Goal: Task Accomplishment & Management: Use online tool/utility

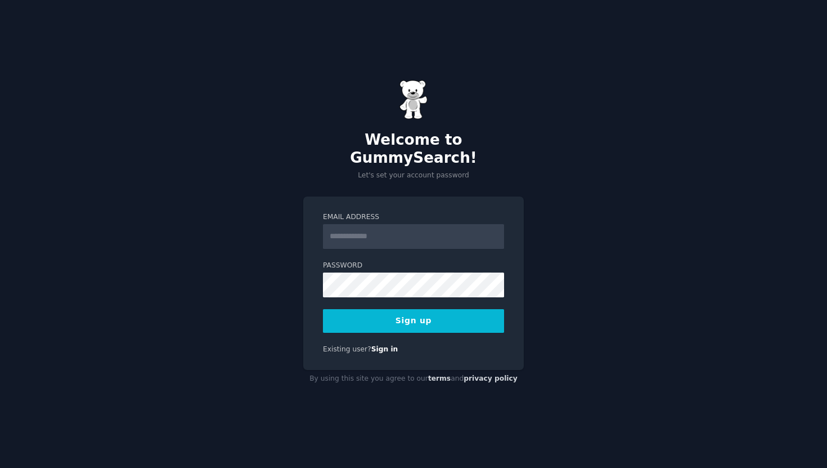
type input "**********"
click at [0, 467] on com-1password-button at bounding box center [0, 468] width 0 height 0
click at [404, 314] on button "Sign up" at bounding box center [413, 321] width 181 height 24
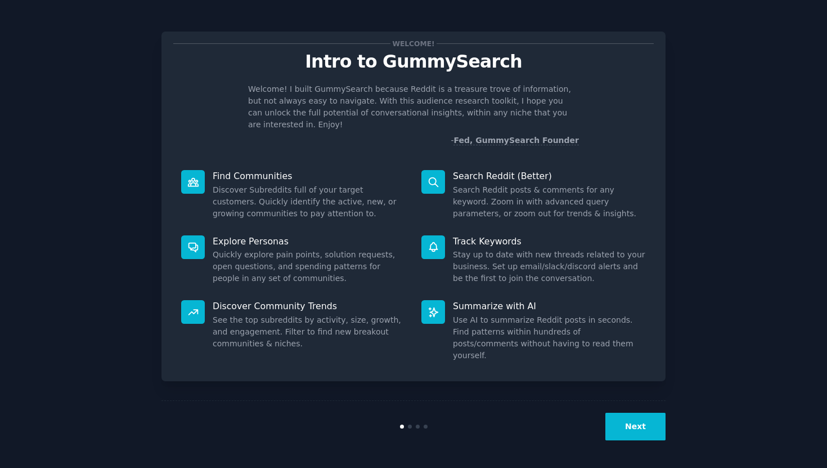
click at [641, 428] on button "Next" at bounding box center [635, 426] width 60 height 28
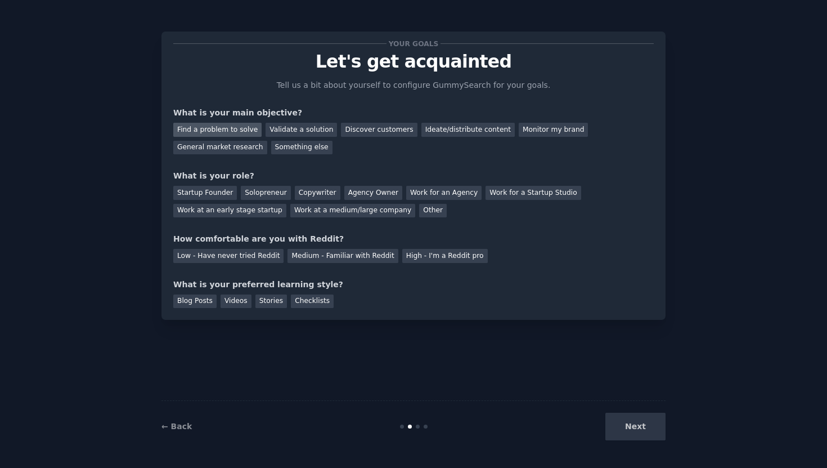
click at [222, 131] on div "Find a problem to solve" at bounding box center [217, 130] width 88 height 14
click at [214, 195] on div "Startup Founder" at bounding box center [205, 193] width 64 height 14
click at [297, 255] on div "Medium - Familiar with Reddit" at bounding box center [343, 256] width 110 height 14
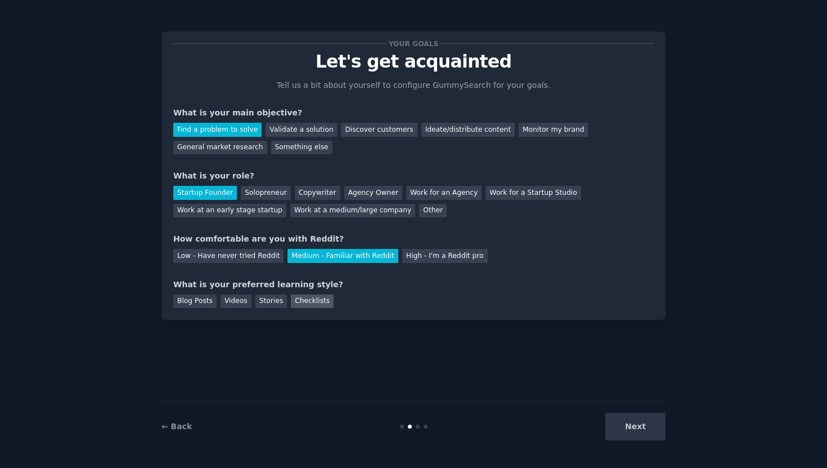
click at [311, 303] on div "Checklists" at bounding box center [312, 301] width 43 height 14
click at [237, 299] on div "Videos" at bounding box center [236, 301] width 31 height 14
click at [295, 302] on div "Checklists" at bounding box center [312, 301] width 43 height 14
click at [645, 422] on button "Next" at bounding box center [635, 426] width 60 height 28
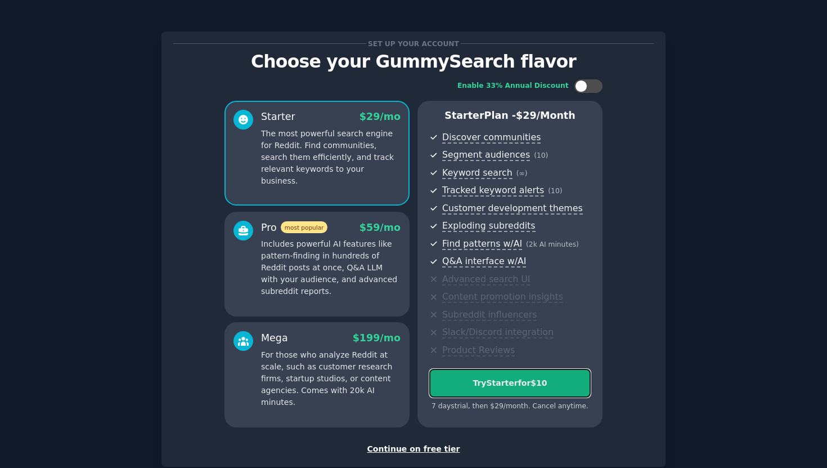
click at [553, 370] on button "Try Starter for $10" at bounding box center [509, 383] width 161 height 29
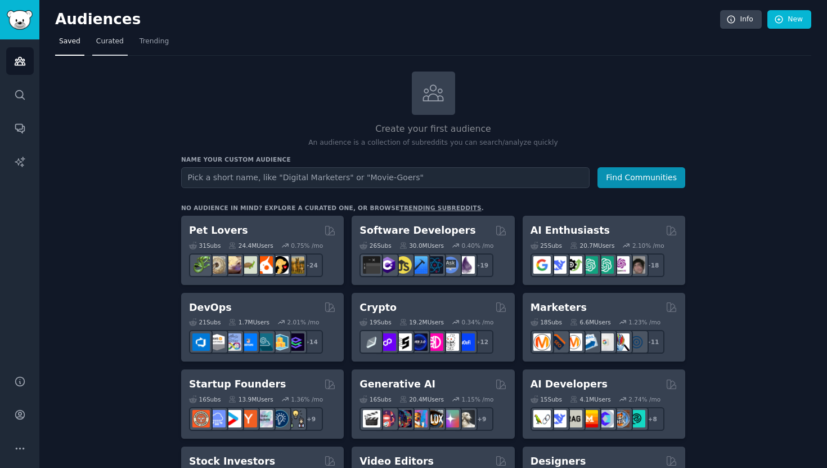
click at [109, 42] on span "Curated" at bounding box center [110, 42] width 28 height 10
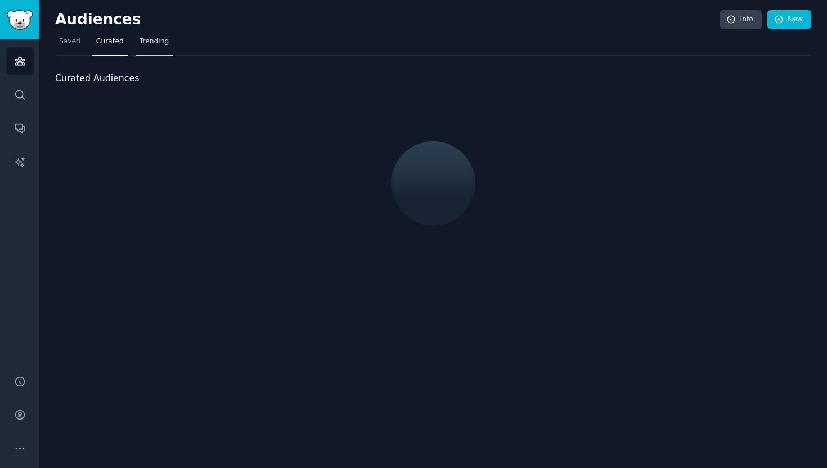
click at [151, 48] on link "Trending" at bounding box center [154, 44] width 37 height 23
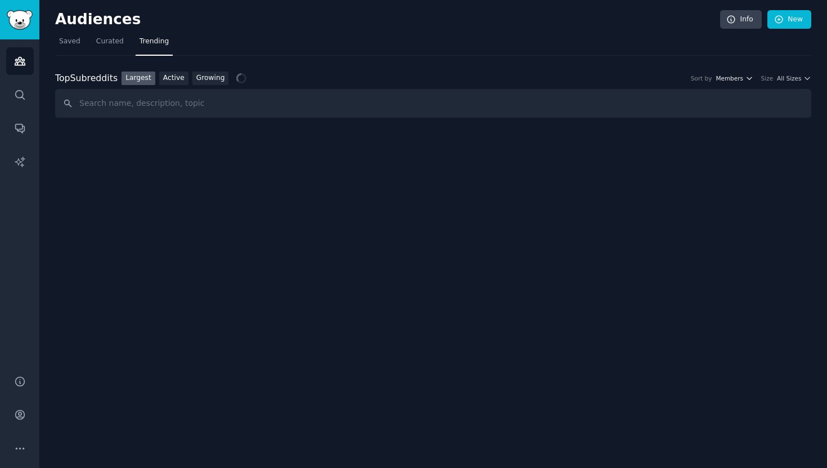
click at [742, 81] on span "Members" at bounding box center [730, 78] width 28 height 8
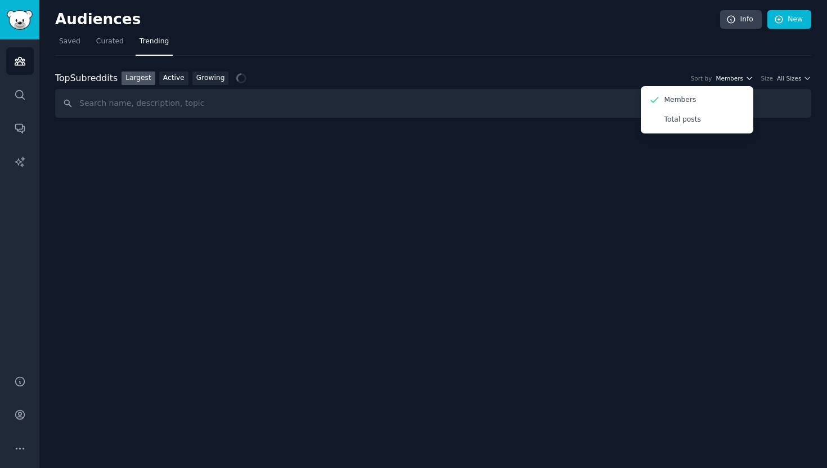
click at [742, 81] on span "Members" at bounding box center [730, 78] width 28 height 8
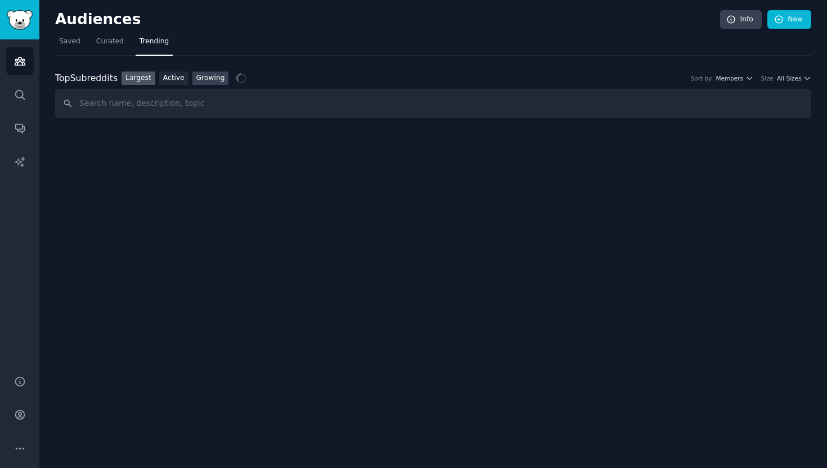
click at [194, 81] on link "Growing" at bounding box center [210, 78] width 37 height 14
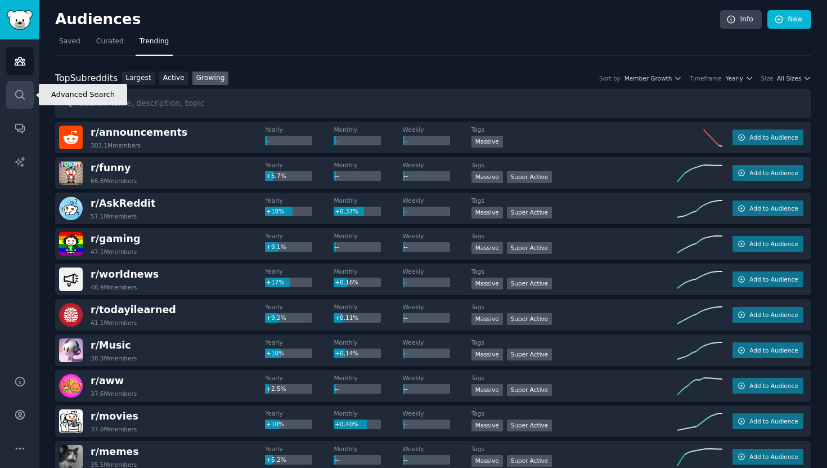
click at [16, 97] on icon "Sidebar" at bounding box center [20, 95] width 12 height 12
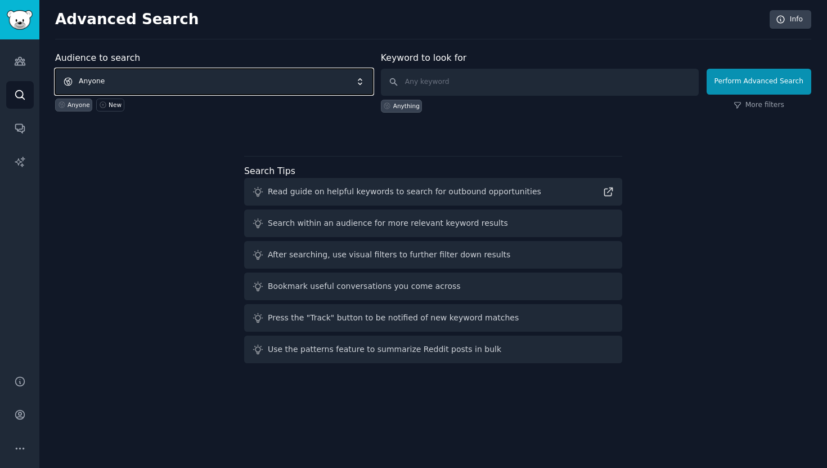
click at [316, 80] on span "Anyone" at bounding box center [214, 82] width 318 height 26
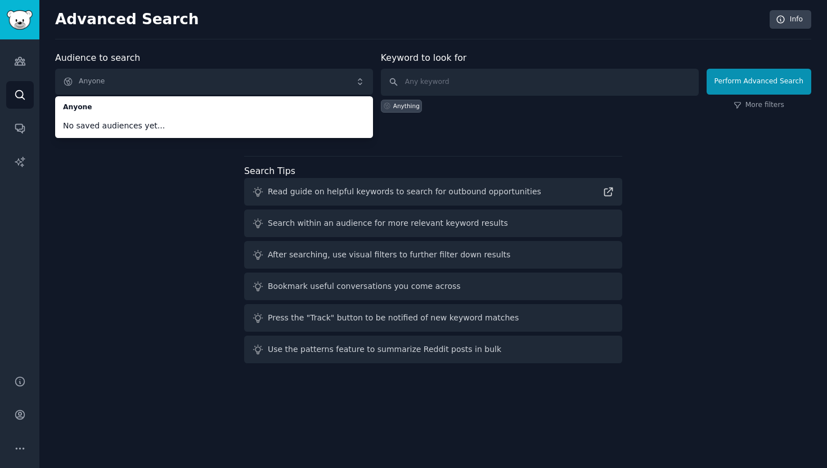
click at [118, 125] on span "No saved audiences yet..." at bounding box center [214, 126] width 302 height 12
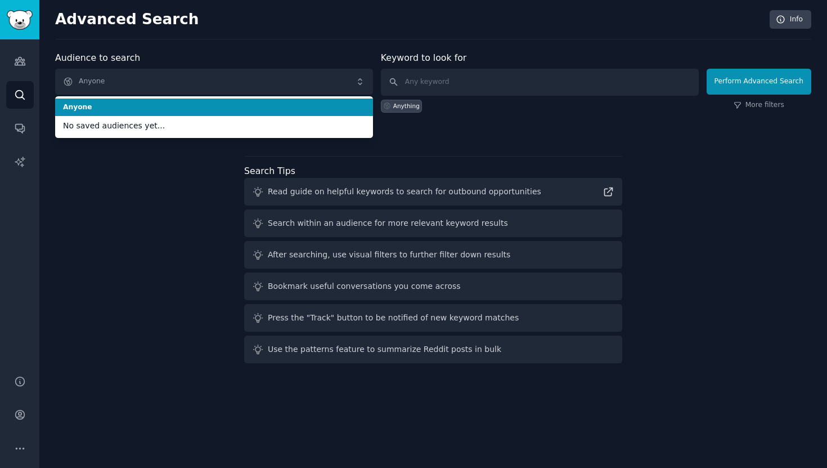
click at [91, 104] on span "Anyone" at bounding box center [214, 107] width 302 height 10
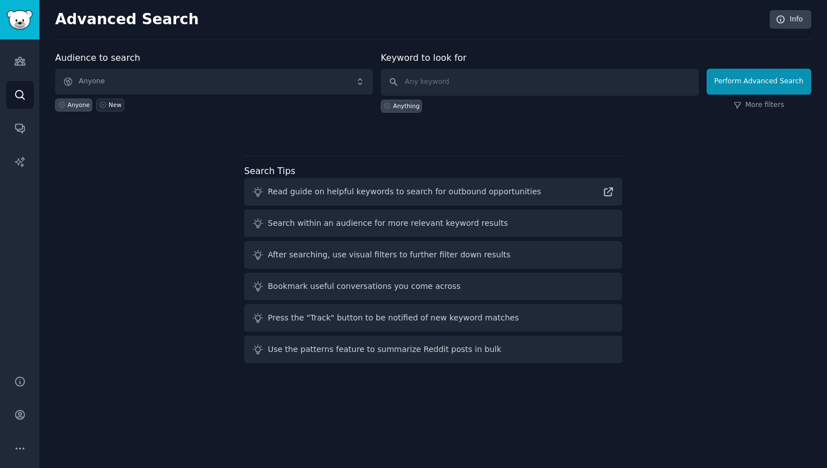
click at [111, 107] on div "New" at bounding box center [115, 105] width 13 height 8
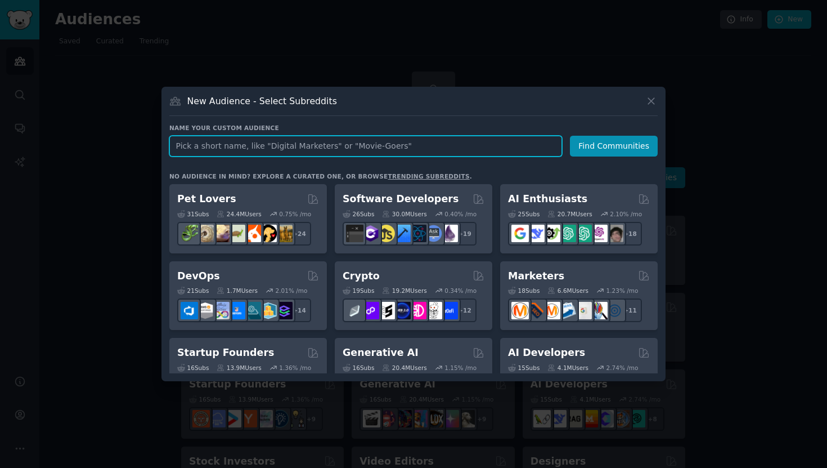
click at [213, 149] on input "text" at bounding box center [365, 146] width 393 height 21
type input "sports and fitness"
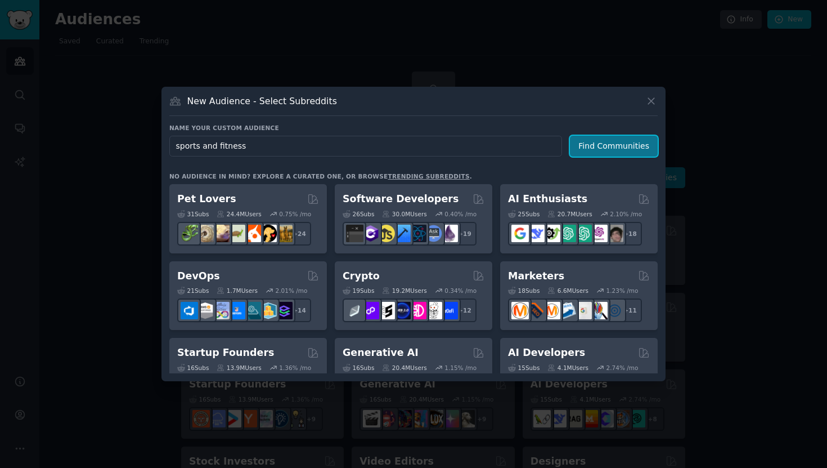
click at [616, 143] on button "Find Communities" at bounding box center [614, 146] width 88 height 21
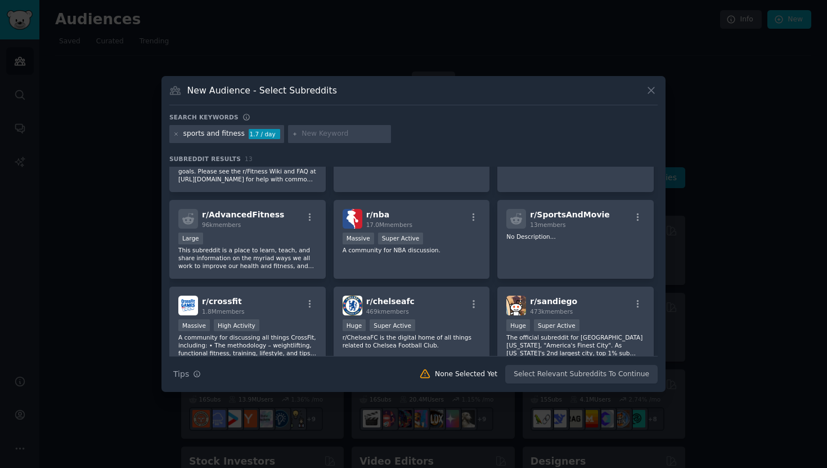
scroll to position [142, 0]
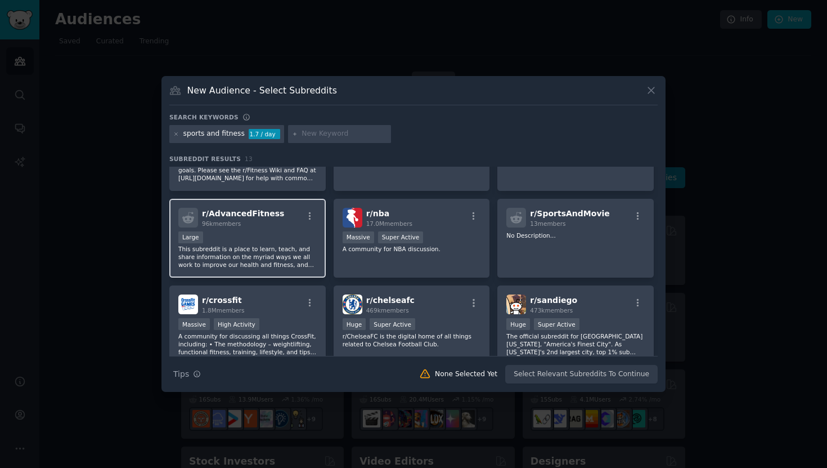
click at [282, 241] on div "Large" at bounding box center [247, 238] width 138 height 14
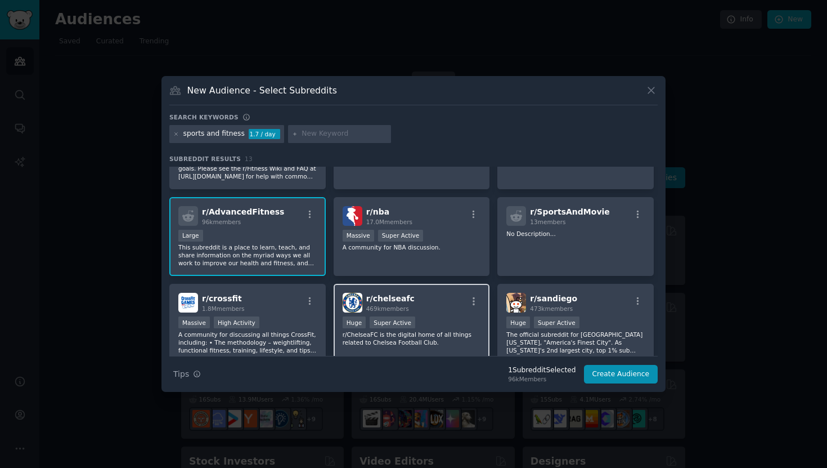
scroll to position [0, 0]
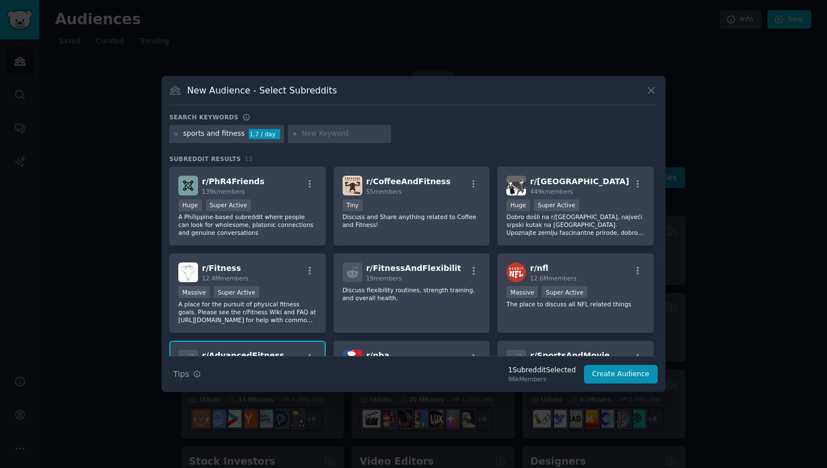
click at [345, 135] on input "text" at bounding box center [345, 134] width 86 height 10
type input "endurance athlete"
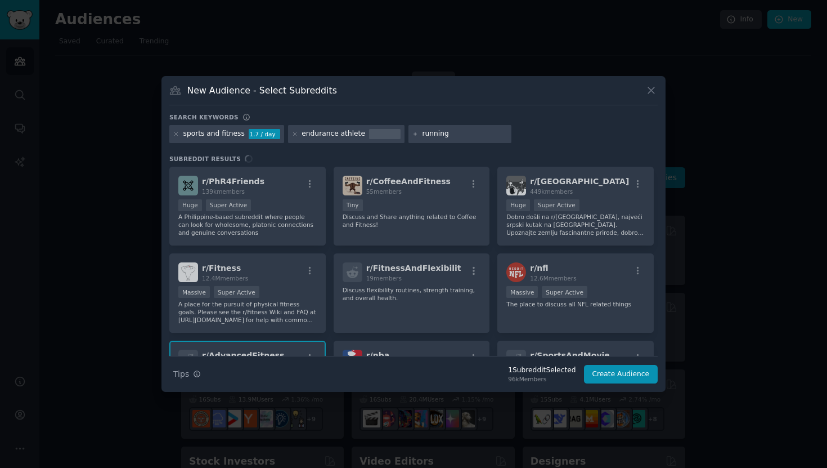
type input "running"
click at [501, 125] on div "sports and fitness 1.7 / day endurance athlete running" at bounding box center [413, 136] width 488 height 22
click at [482, 134] on input "running" at bounding box center [465, 134] width 86 height 10
click at [592, 140] on div "sports and fitness 1.7 / day endurance athlete running" at bounding box center [413, 136] width 488 height 22
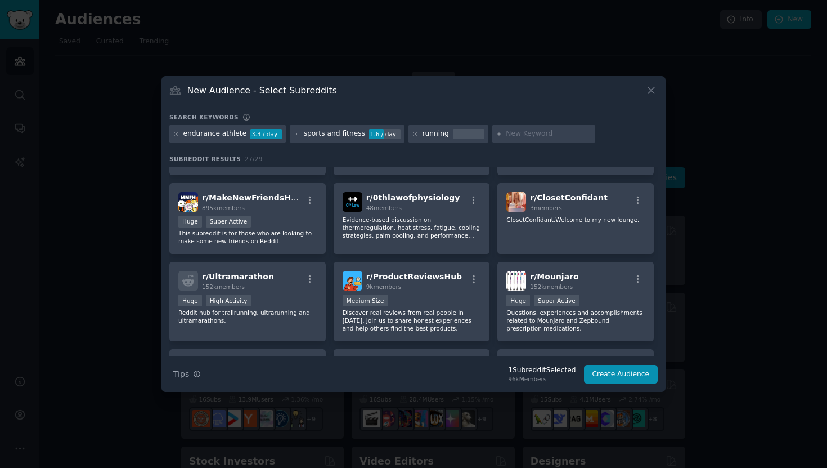
scroll to position [491, 0]
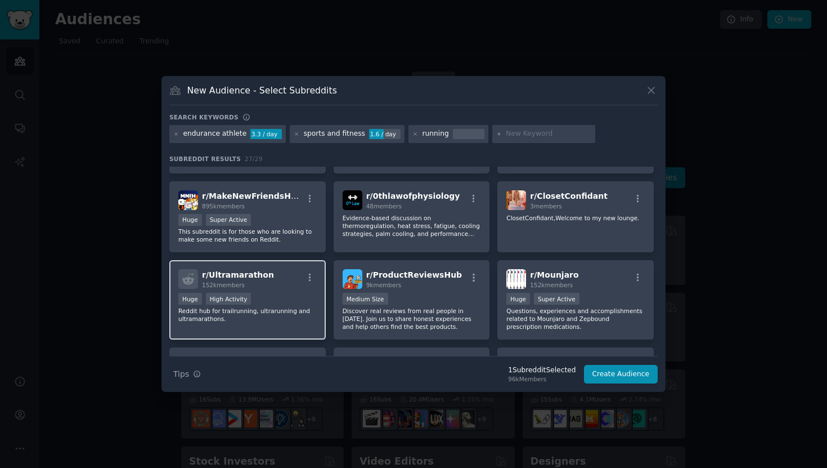
click at [258, 316] on p "Reddit hub for trailrunning, ultrarunning and ultramarathons." at bounding box center [247, 315] width 138 height 16
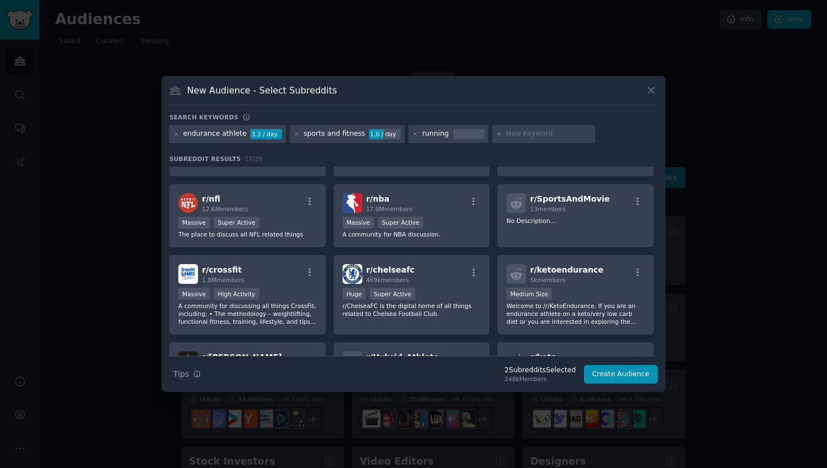
scroll to position [155, 0]
click at [526, 131] on input "text" at bounding box center [549, 134] width 86 height 10
type input "ultrarunner"
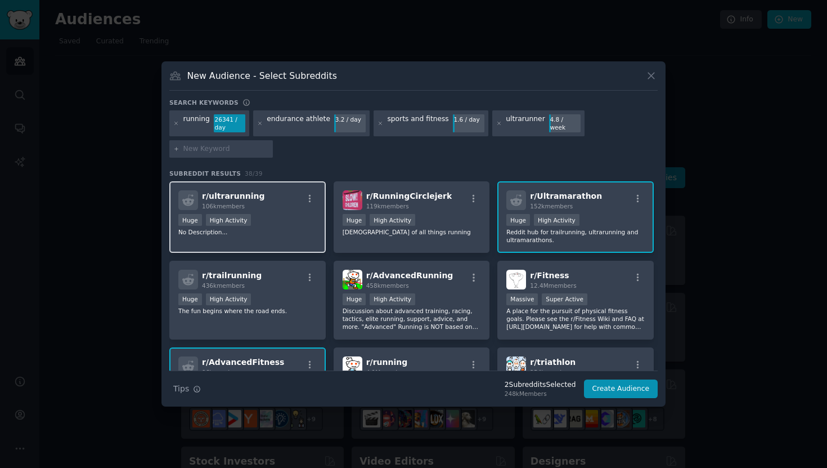
click at [296, 233] on p "No Description..." at bounding box center [247, 232] width 138 height 8
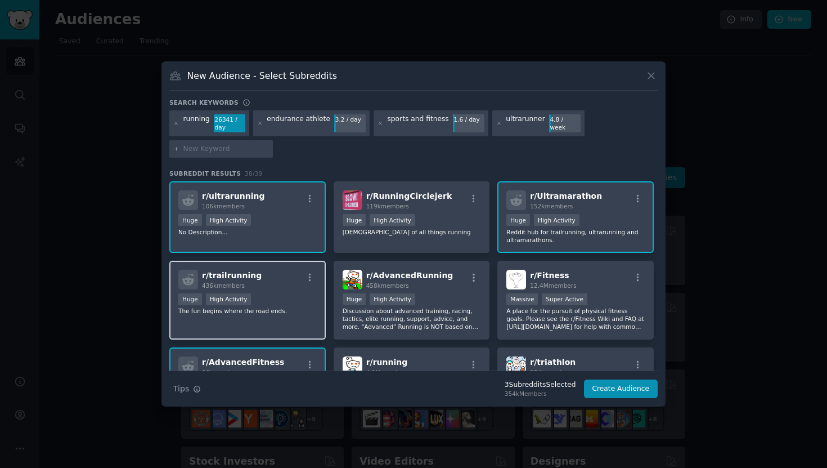
click at [291, 301] on div "Huge High Activity" at bounding box center [247, 300] width 138 height 14
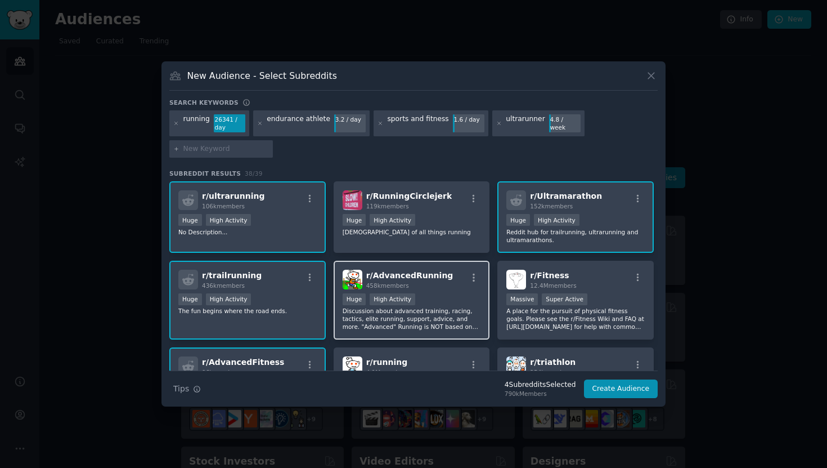
click at [452, 313] on p "Discussion about advanced training, racing, tactics, elite running, support, ad…" at bounding box center [412, 319] width 138 height 24
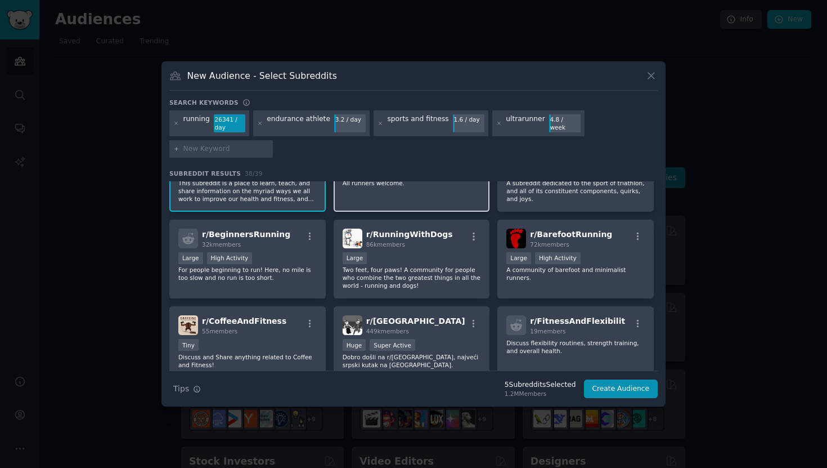
scroll to position [217, 0]
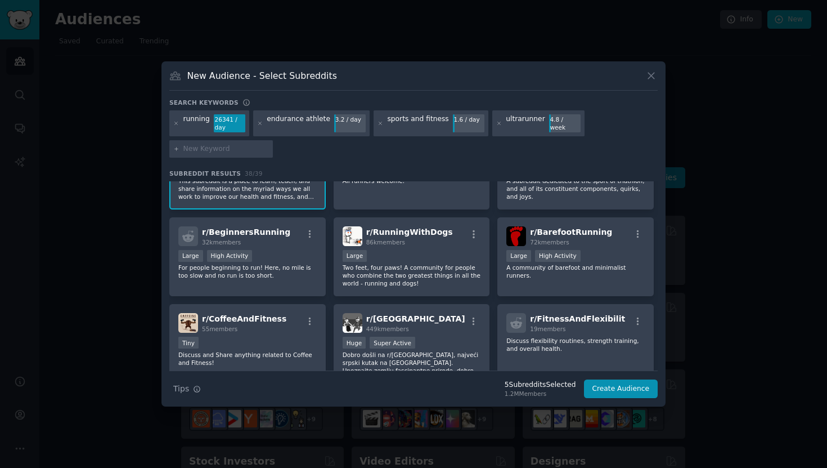
click at [203, 148] on input "text" at bounding box center [226, 149] width 86 height 10
type input "trailrunning"
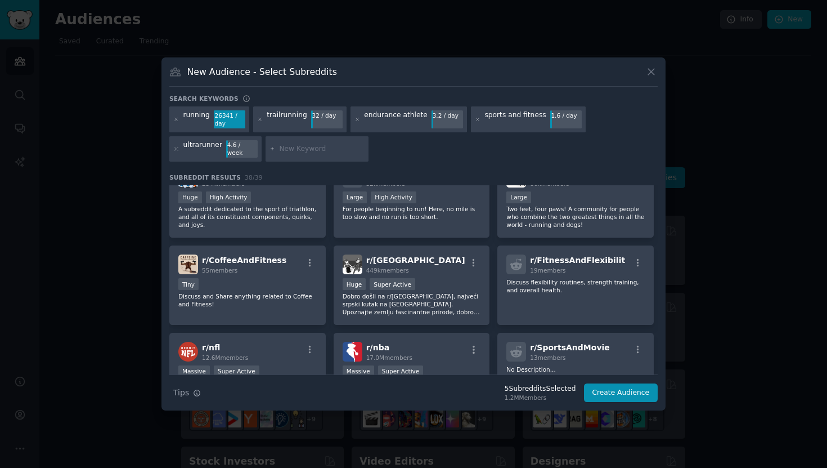
scroll to position [267, 0]
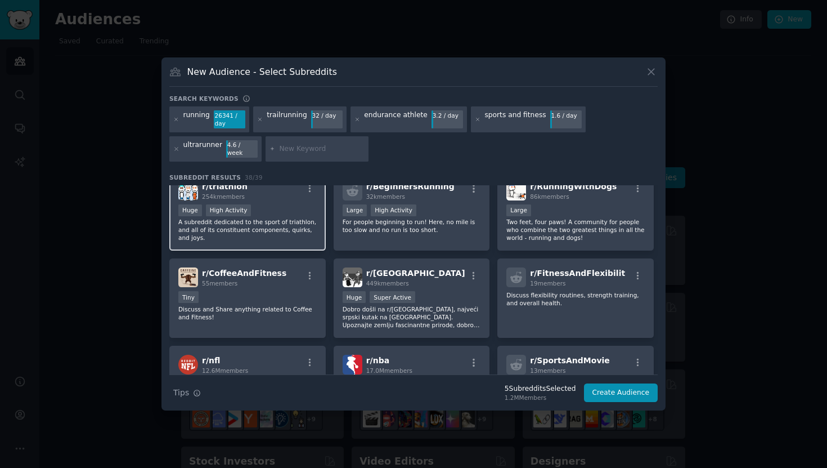
click at [296, 221] on p "A subreddit dedicated to the sport of triathlon, and all of its constituent com…" at bounding box center [247, 230] width 138 height 24
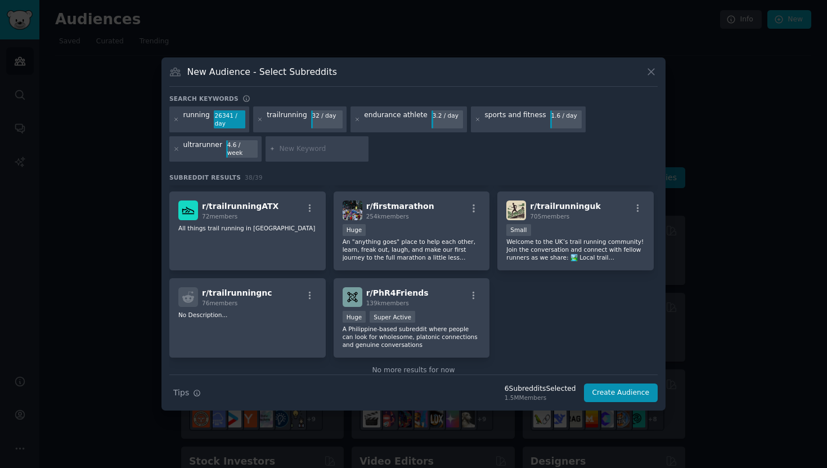
scroll to position [922, 0]
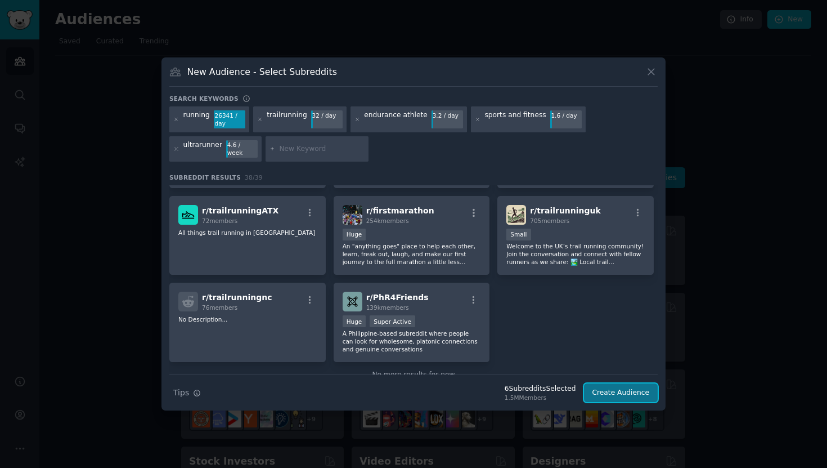
click at [608, 389] on button "Create Audience" at bounding box center [621, 392] width 74 height 19
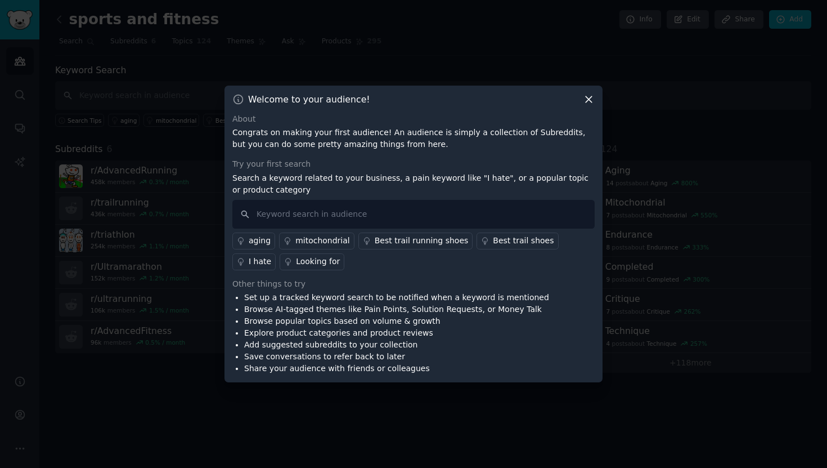
click at [271, 255] on div "I hate" at bounding box center [260, 261] width 23 height 12
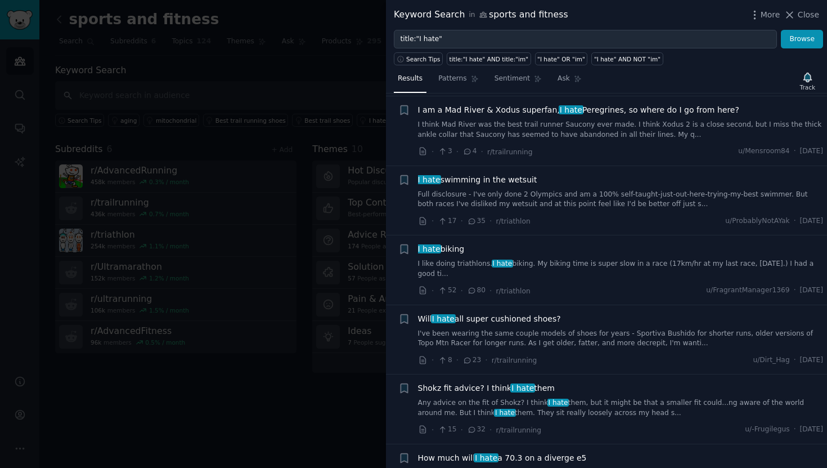
scroll to position [484, 0]
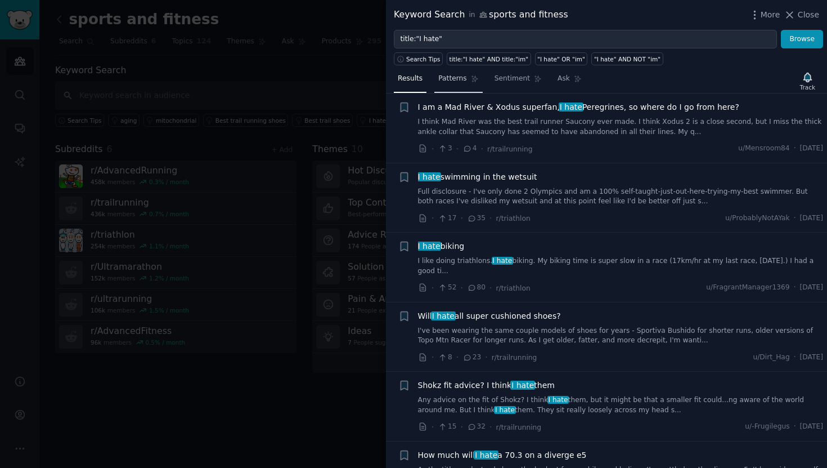
click at [459, 79] on span "Patterns" at bounding box center [452, 79] width 28 height 10
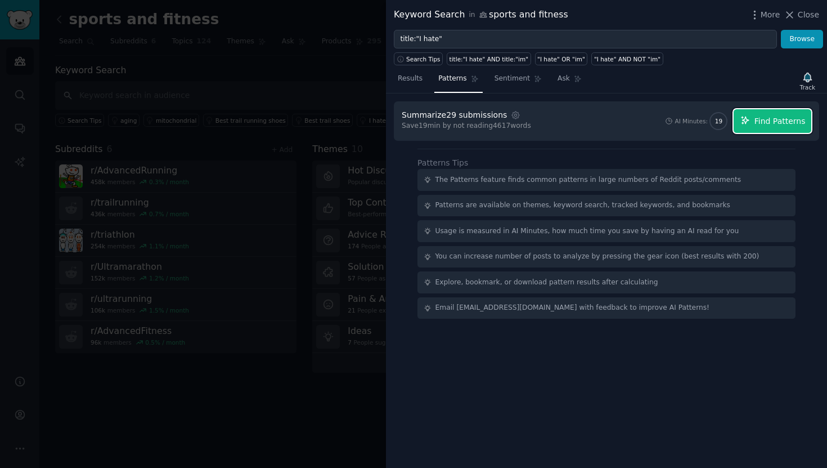
click at [765, 127] on button "Find Patterns" at bounding box center [773, 121] width 78 height 24
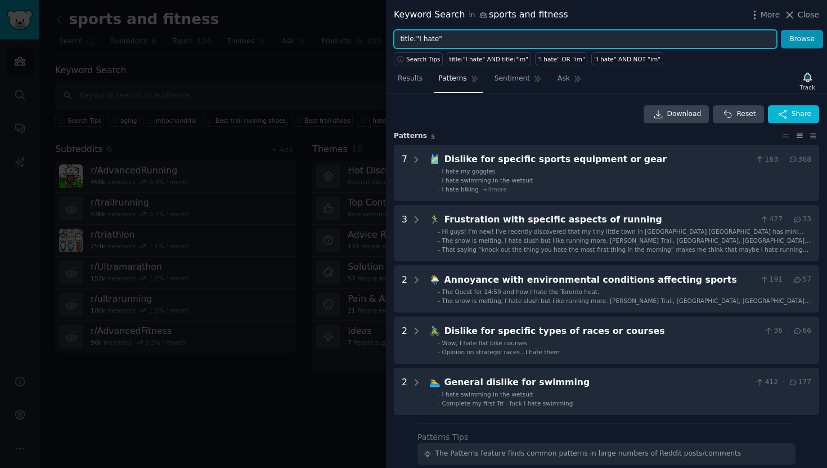
click at [513, 42] on input "title:"I hate"" at bounding box center [585, 39] width 383 height 19
drag, startPoint x: 513, startPoint y: 42, endPoint x: 400, endPoint y: 48, distance: 113.3
click at [400, 48] on div "Keyword Search in sports and fitness More Close title:"I hate" Browse Search Ti…" at bounding box center [606, 234] width 441 height 468
type input "t"
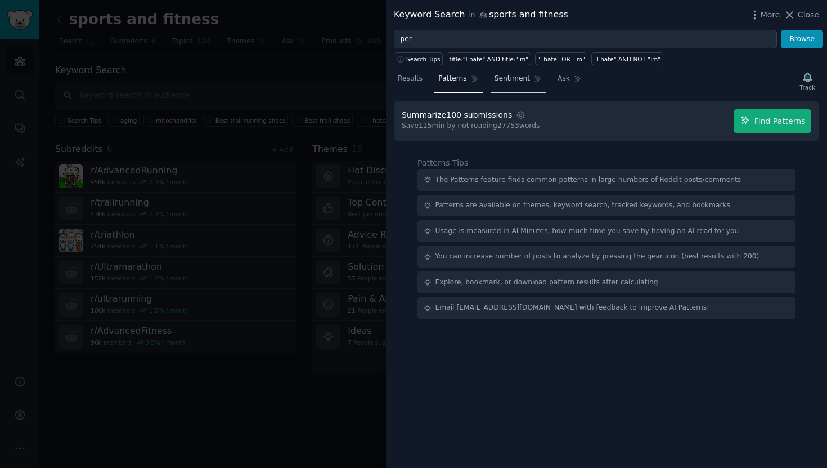
click at [506, 79] on span "Sentiment" at bounding box center [512, 79] width 35 height 10
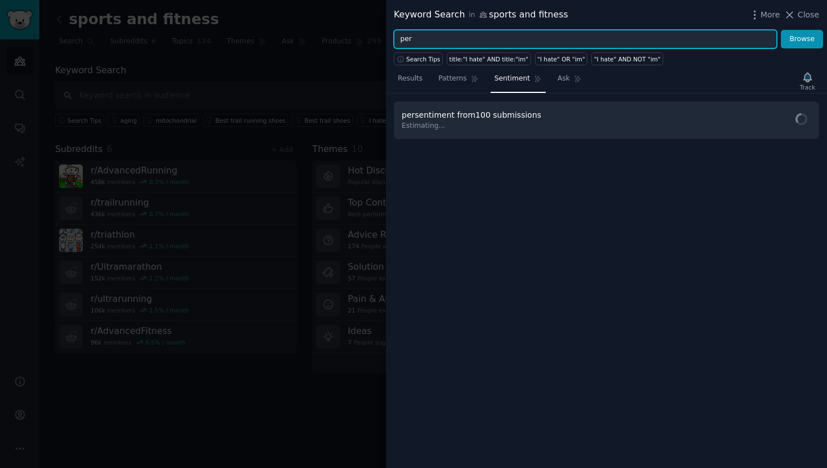
click at [461, 37] on input "per" at bounding box center [585, 39] width 383 height 19
type input "performance"
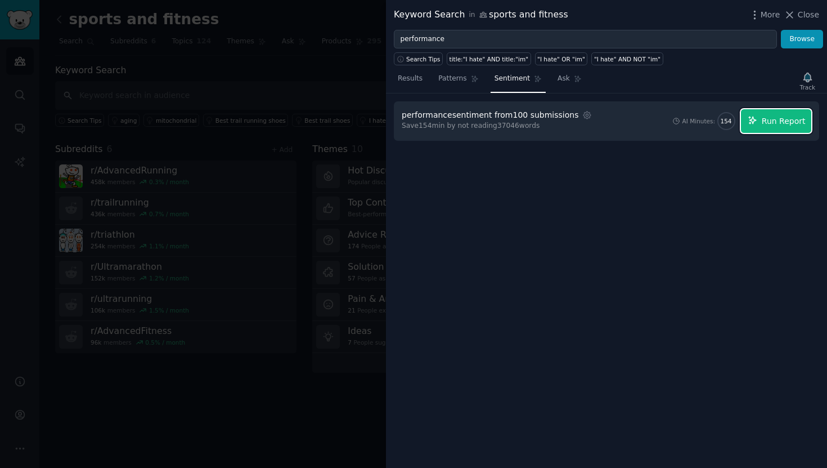
click at [774, 125] on span "Run Report" at bounding box center [784, 121] width 44 height 12
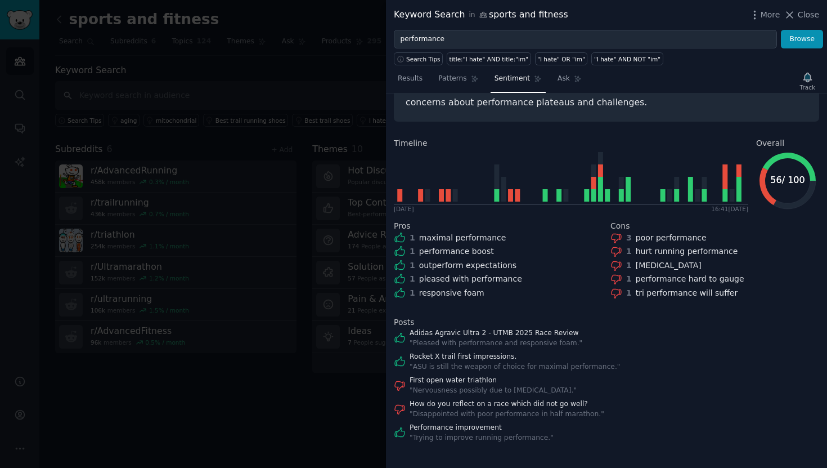
scroll to position [103, 0]
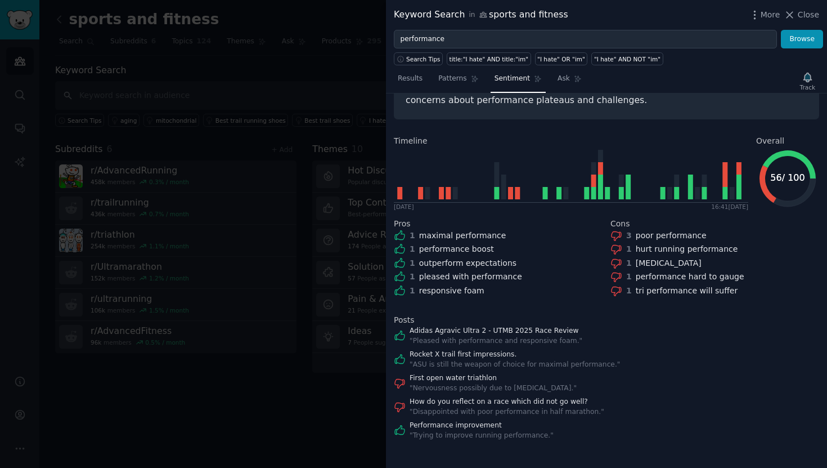
click at [815, 13] on span "Close" at bounding box center [808, 15] width 21 height 12
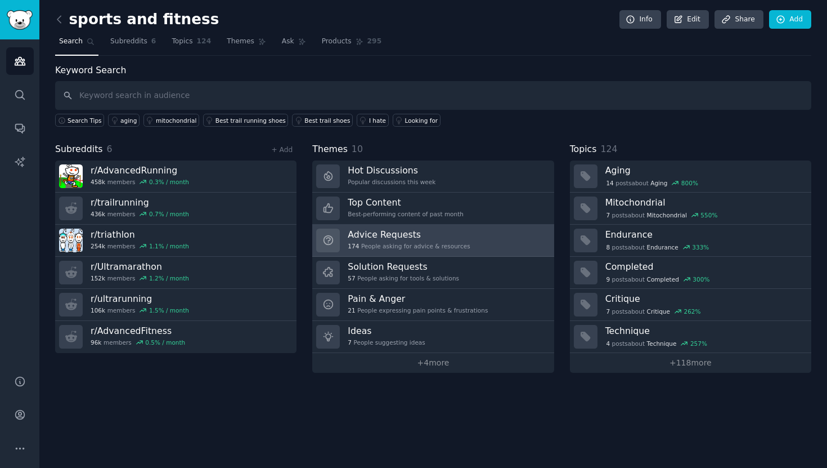
click at [367, 236] on h3 "Advice Requests" at bounding box center [409, 234] width 122 height 12
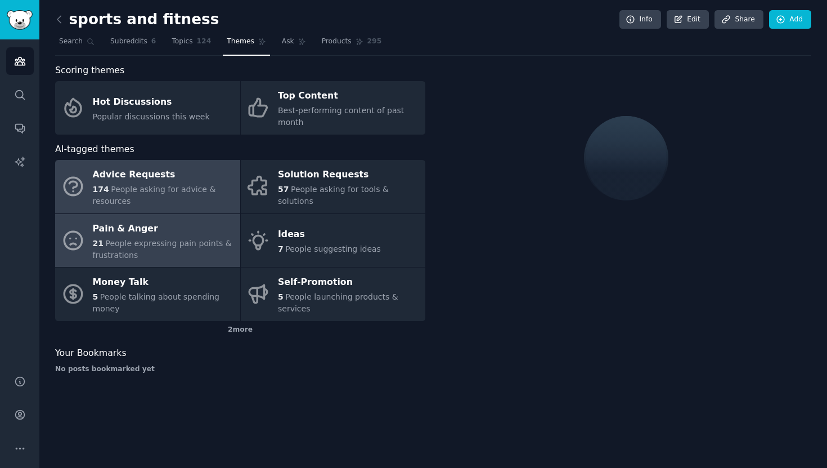
click at [154, 235] on div "Pain & Anger" at bounding box center [164, 228] width 142 height 18
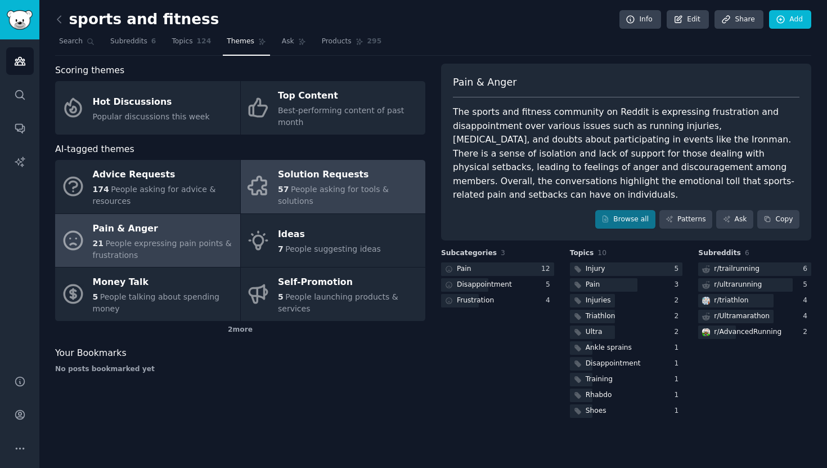
click at [263, 196] on icon at bounding box center [258, 186] width 24 height 24
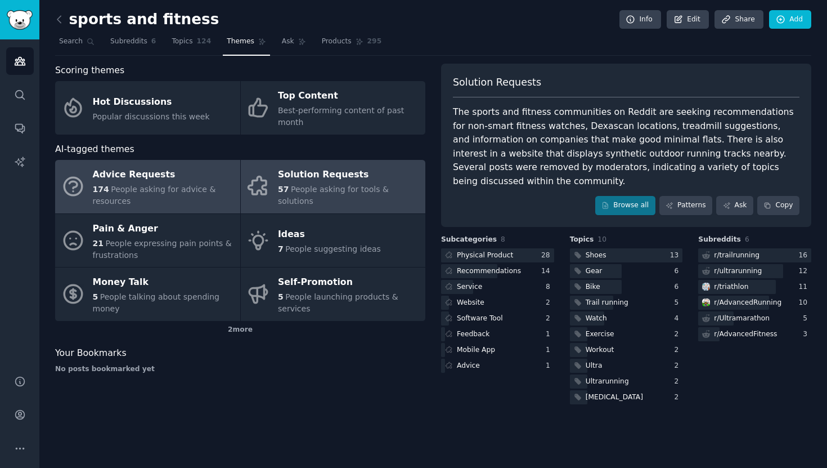
click at [169, 185] on span "People asking for advice & resources" at bounding box center [154, 195] width 123 height 21
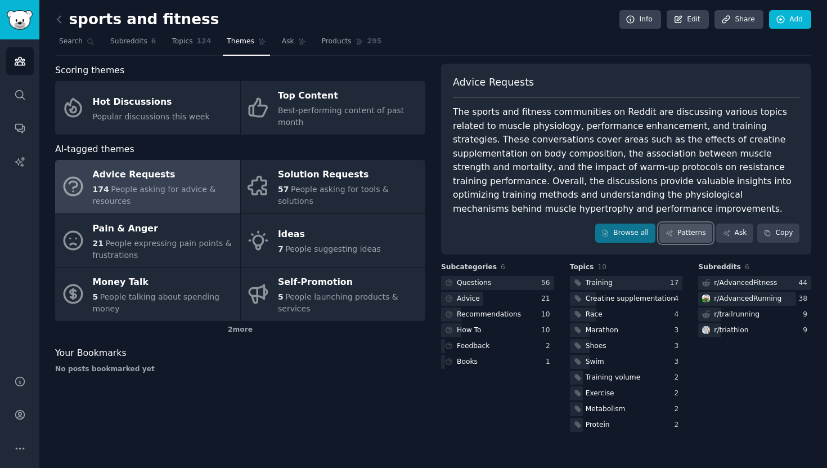
click at [698, 232] on link "Patterns" at bounding box center [685, 232] width 53 height 19
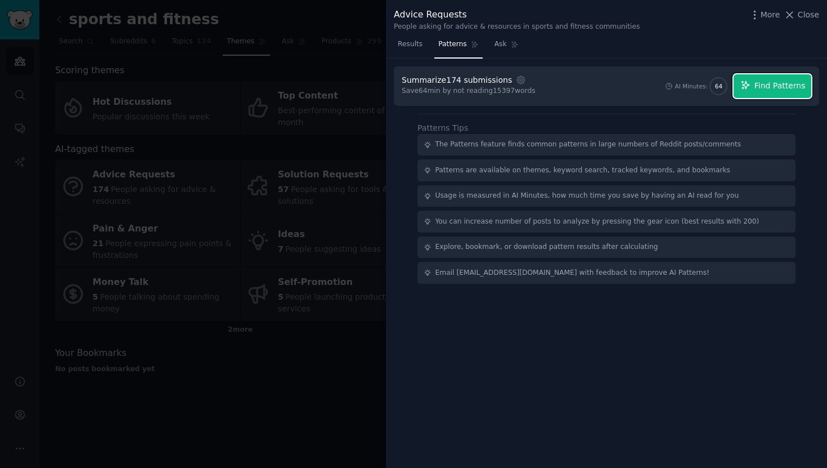
click at [761, 88] on span "Find Patterns" at bounding box center [780, 86] width 51 height 12
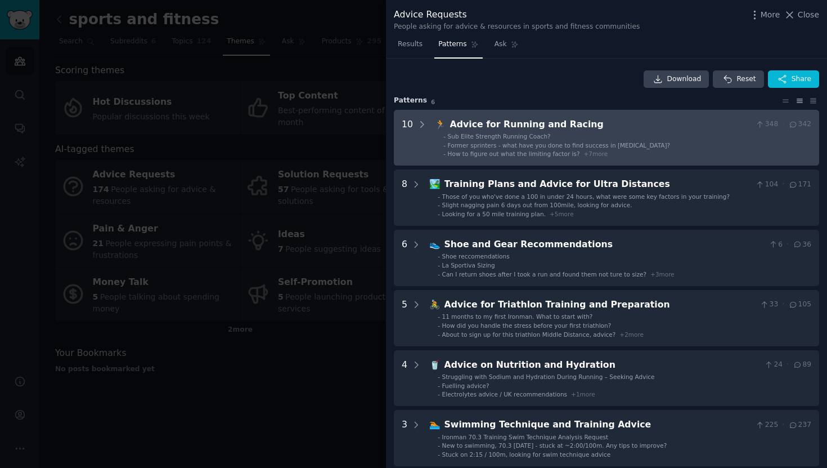
click at [704, 145] on li "- Former sprinters - what have you done to find success in [MEDICAL_DATA]?" at bounding box center [627, 145] width 368 height 8
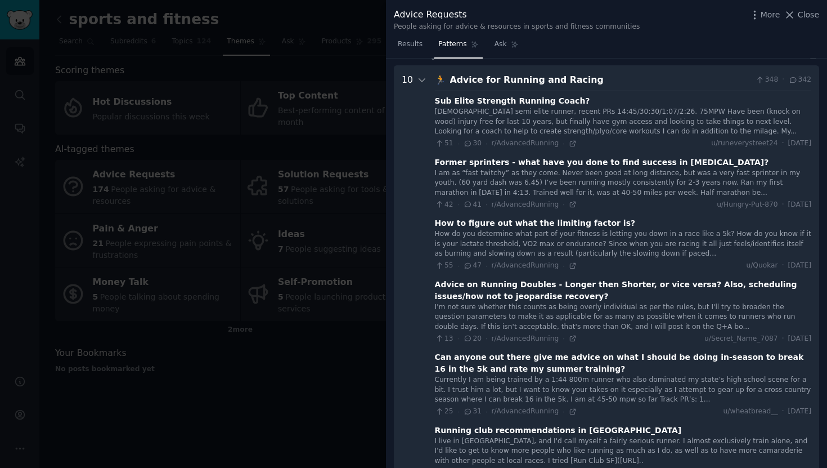
scroll to position [51, 0]
